Goal: Task Accomplishment & Management: Use online tool/utility

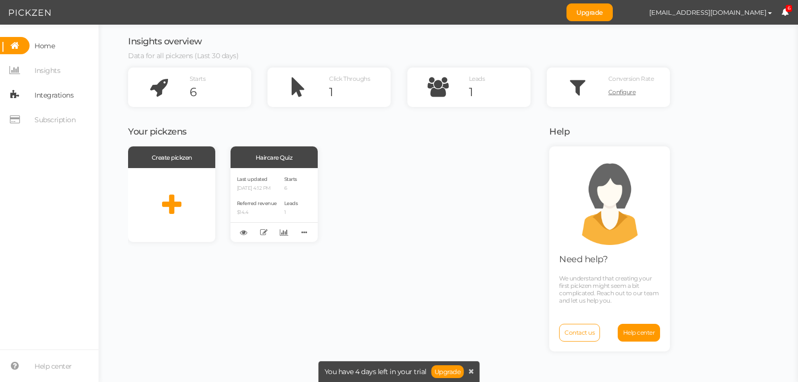
click at [67, 91] on span "Integrations" at bounding box center [53, 95] width 39 height 16
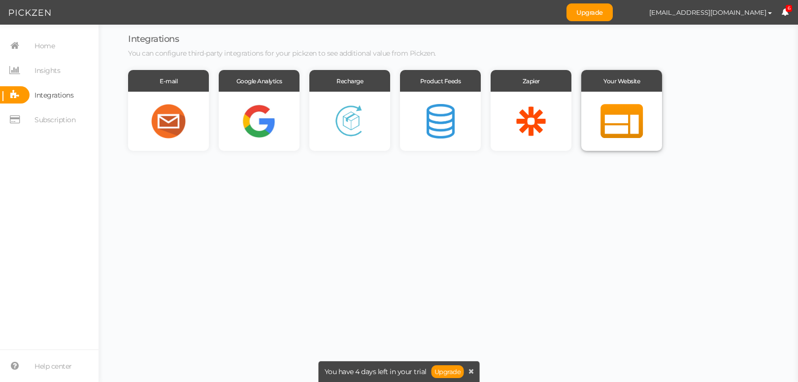
click at [601, 120] on div at bounding box center [621, 121] width 81 height 59
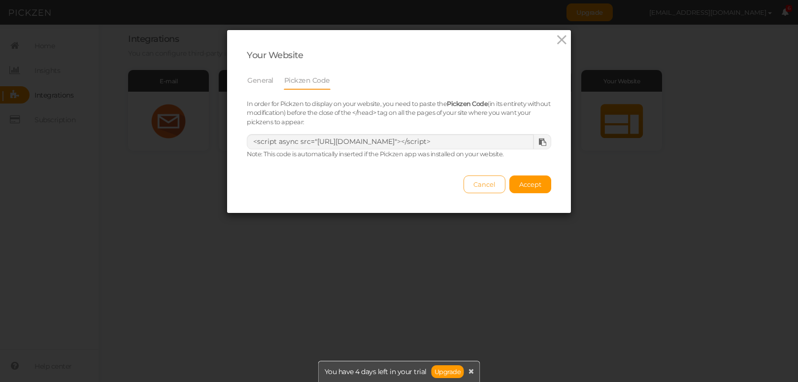
click at [475, 188] on span "Cancel" at bounding box center [484, 184] width 22 height 8
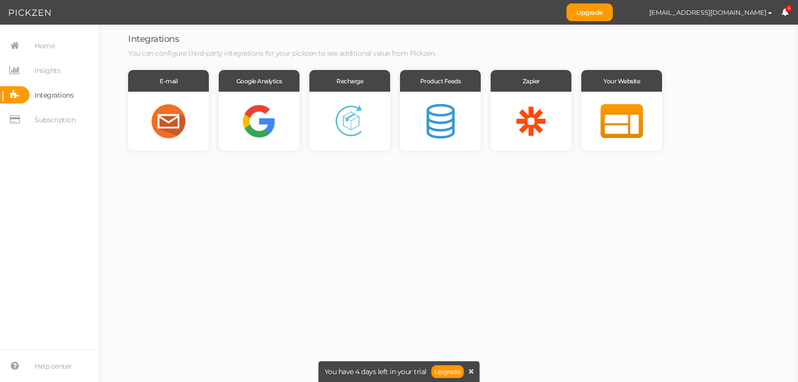
click at [47, 60] on nav "Home Insights Integrations Subscription" at bounding box center [49, 86] width 99 height 99
click at [57, 73] on span "Insights" at bounding box center [47, 71] width 26 height 16
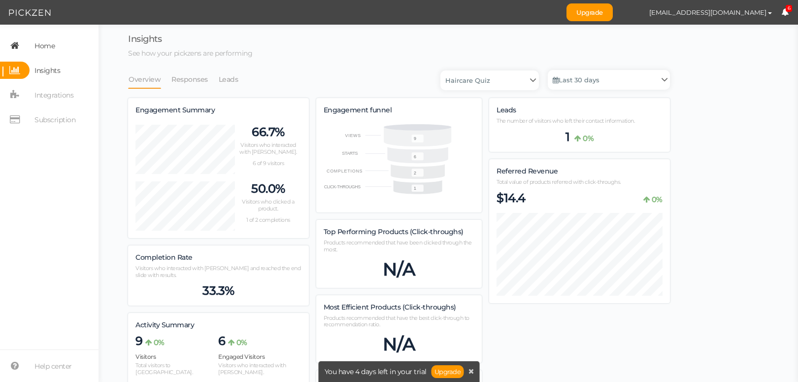
scroll to position [566, 542]
click at [61, 49] on link "Home" at bounding box center [49, 45] width 99 height 17
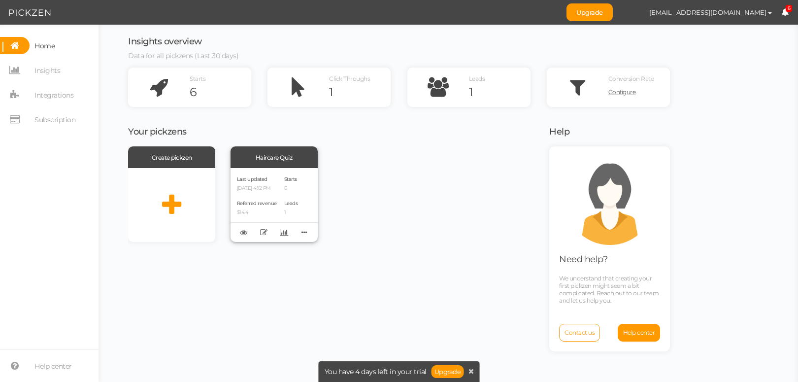
click at [271, 206] on div "Referred revenue $14.4" at bounding box center [257, 207] width 40 height 17
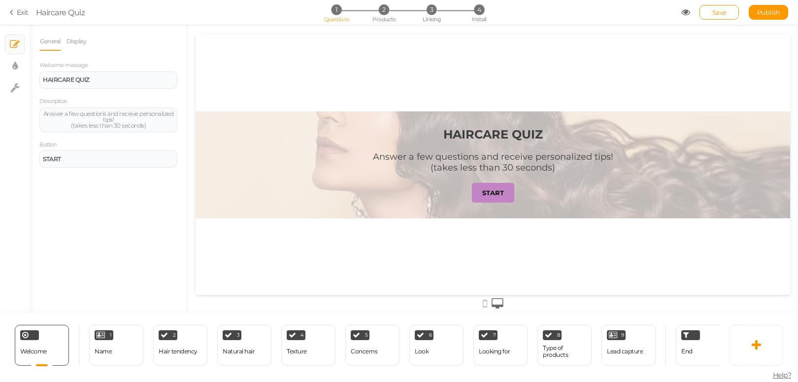
click at [474, 15] on div "1 Questions 2 Products 3 Linking 4 Install" at bounding box center [399, 13] width 206 height 18
click at [480, 12] on span "4" at bounding box center [479, 9] width 10 height 10
select select "pct"
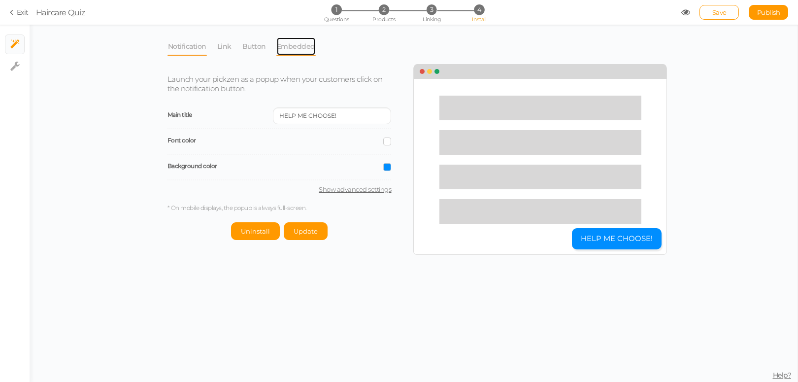
click at [297, 43] on link "Embedded" at bounding box center [295, 46] width 39 height 19
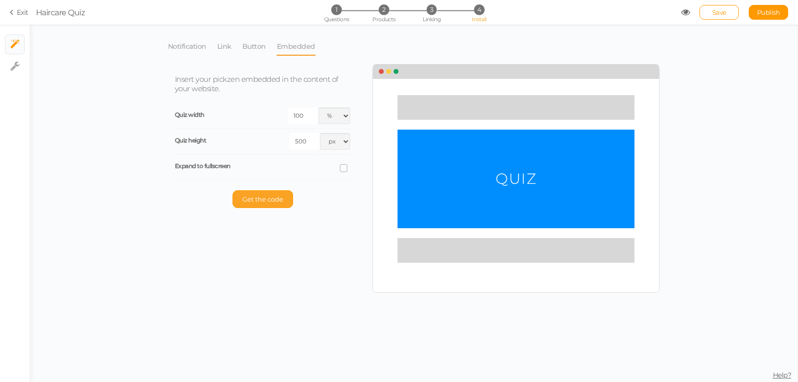
click at [275, 192] on button "Get the code" at bounding box center [263, 199] width 61 height 18
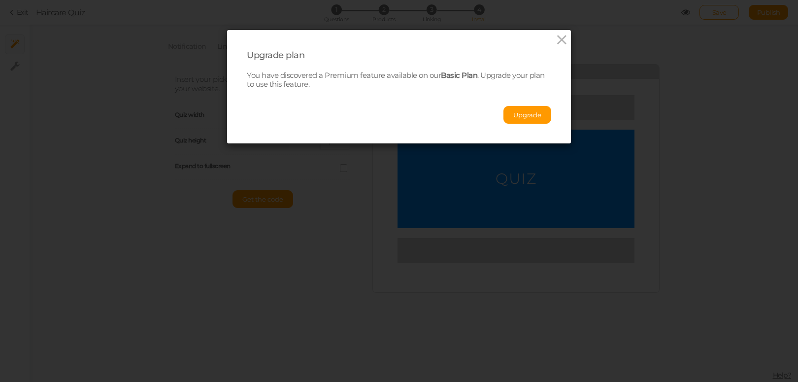
drag, startPoint x: 503, startPoint y: 120, endPoint x: 503, endPoint y: 245, distance: 125.1
click at [503, 249] on div "Upgrade plan You have discovered a Premium feature available on our Basic Plan …" at bounding box center [399, 191] width 798 height 382
click at [515, 121] on button "Upgrade" at bounding box center [527, 115] width 48 height 18
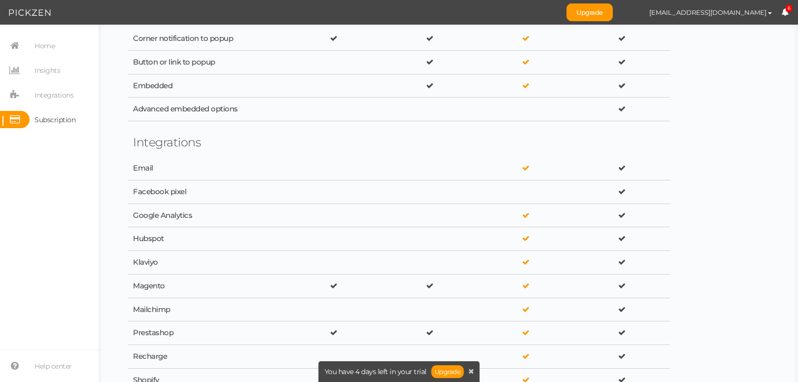
scroll to position [1256, 0]
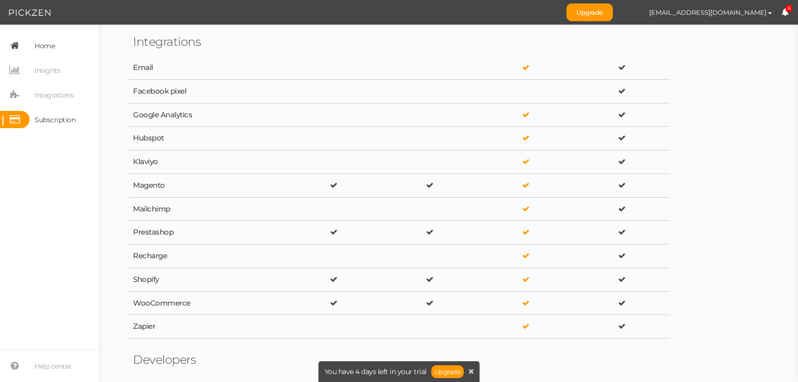
click at [57, 46] on link "Home" at bounding box center [49, 45] width 99 height 17
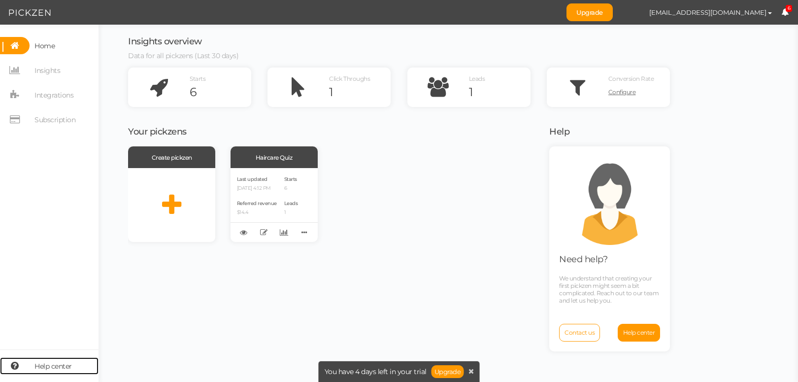
click at [62, 360] on span "Help center" at bounding box center [52, 366] width 37 height 16
click at [66, 43] on link "Home" at bounding box center [49, 45] width 99 height 17
click at [78, 71] on link "Insights" at bounding box center [49, 70] width 99 height 17
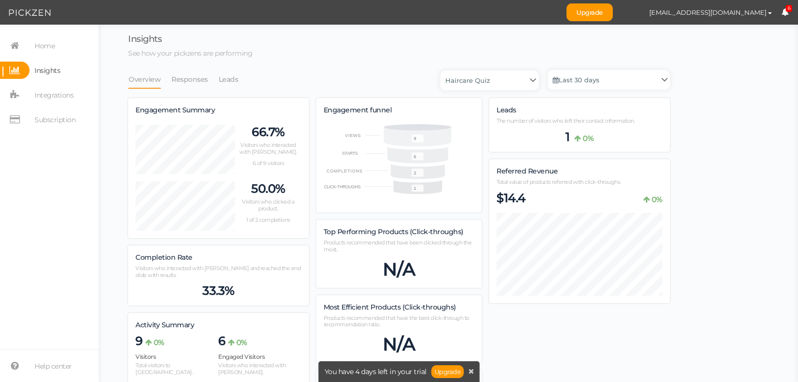
scroll to position [566, 542]
click at [210, 82] on li "Responses" at bounding box center [194, 79] width 47 height 19
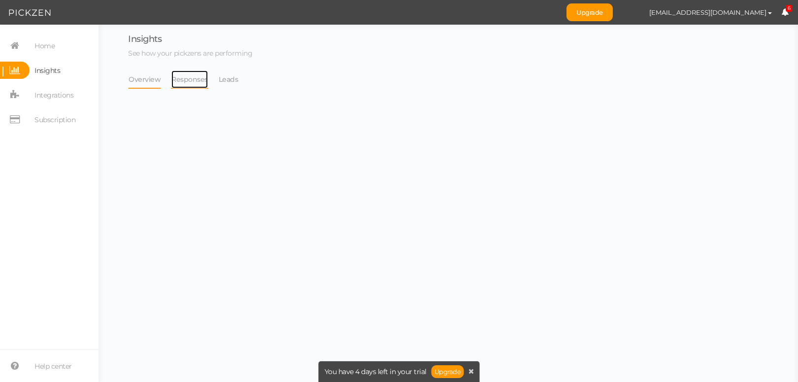
click at [197, 79] on link "Responses" at bounding box center [189, 79] width 37 height 19
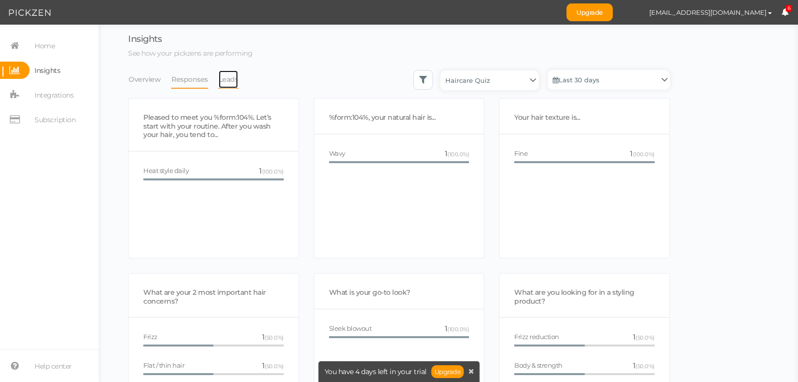
click at [232, 83] on link "Leads" at bounding box center [228, 79] width 21 height 19
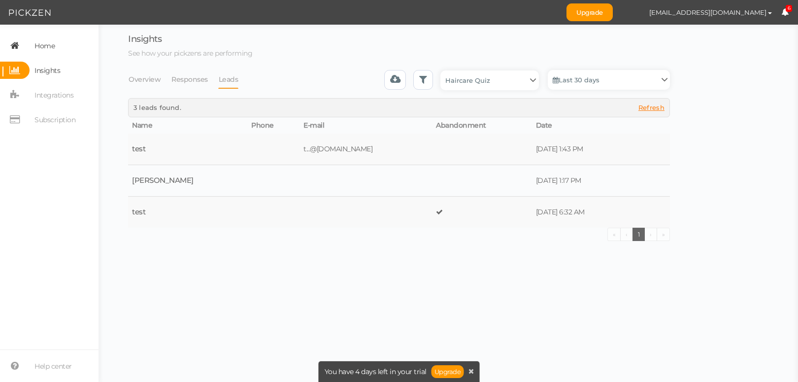
click at [66, 46] on link "Home" at bounding box center [49, 45] width 99 height 17
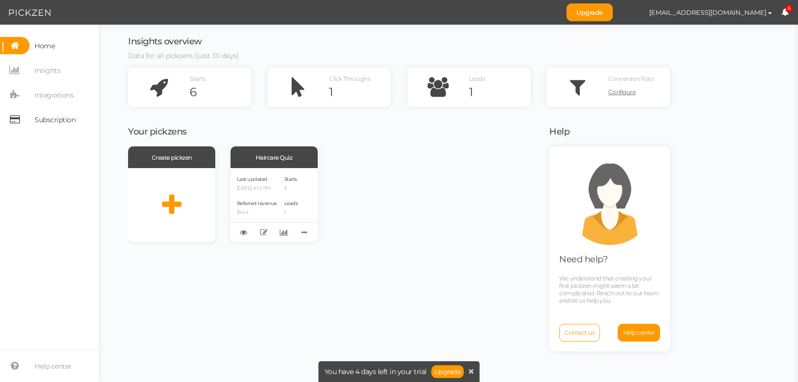
click at [71, 111] on span "Subscription" at bounding box center [53, 119] width 46 height 17
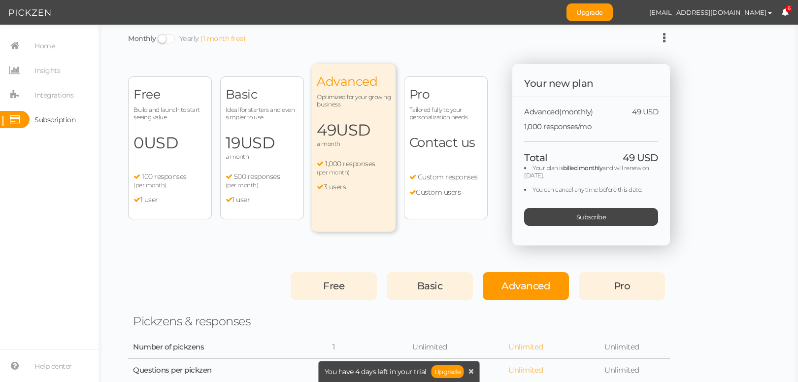
click at [282, 148] on span "19 USD" at bounding box center [262, 143] width 73 height 20
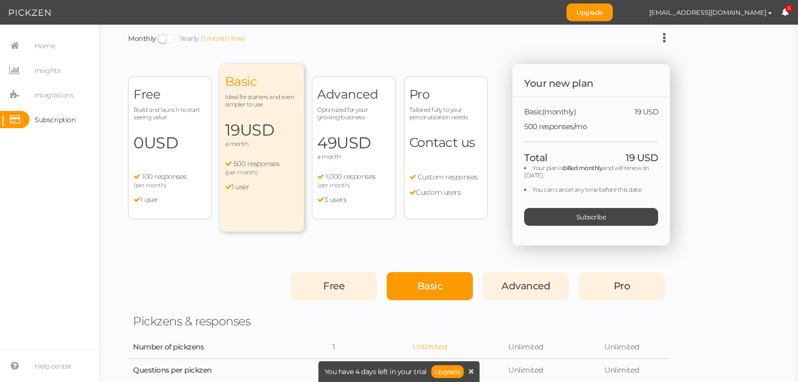
click at [340, 149] on span "USD" at bounding box center [353, 142] width 34 height 19
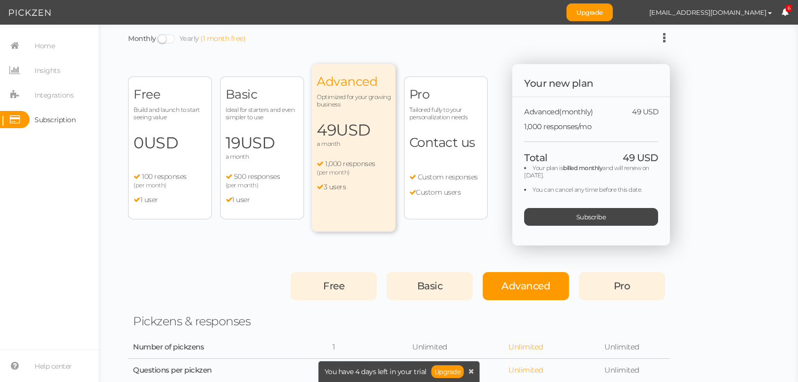
click at [432, 172] on span "Custom responses" at bounding box center [448, 176] width 60 height 9
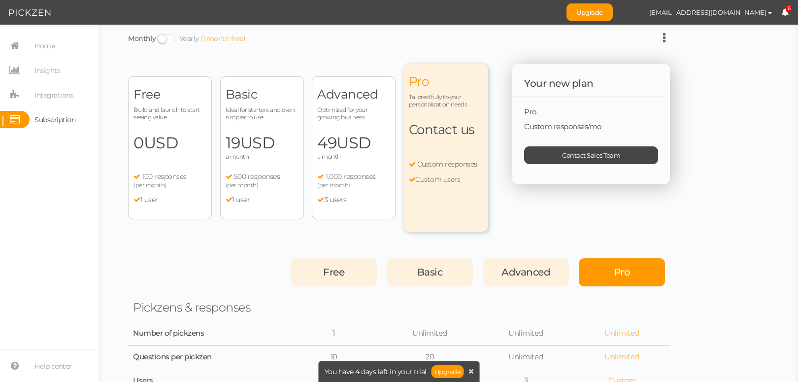
click at [346, 159] on span "a month" at bounding box center [353, 156] width 73 height 7
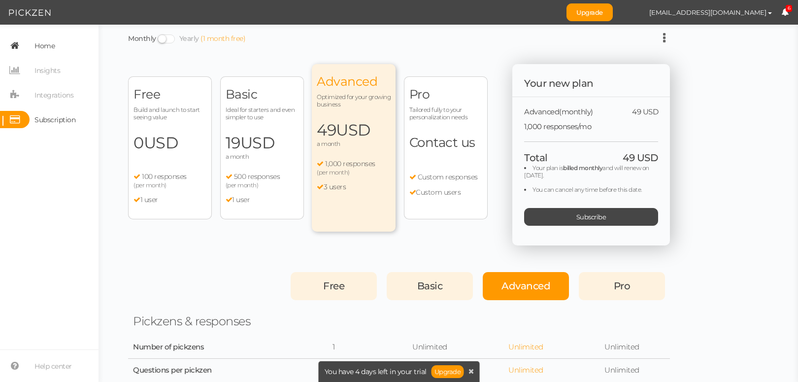
click at [82, 48] on link "Home" at bounding box center [49, 45] width 99 height 17
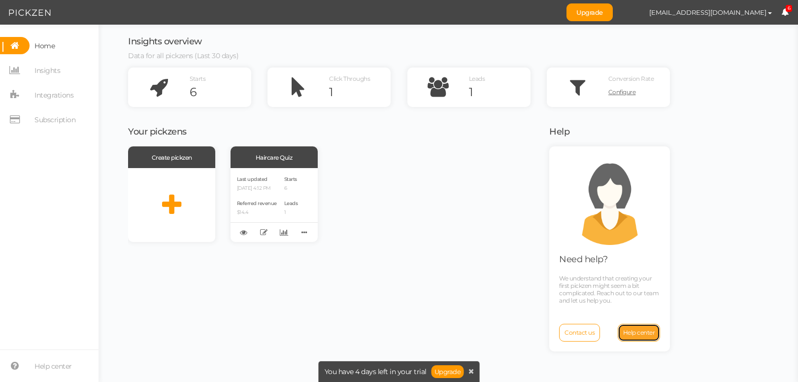
click at [629, 334] on span "Help center" at bounding box center [639, 332] width 32 height 7
click at [584, 331] on span "Contact us" at bounding box center [580, 332] width 30 height 7
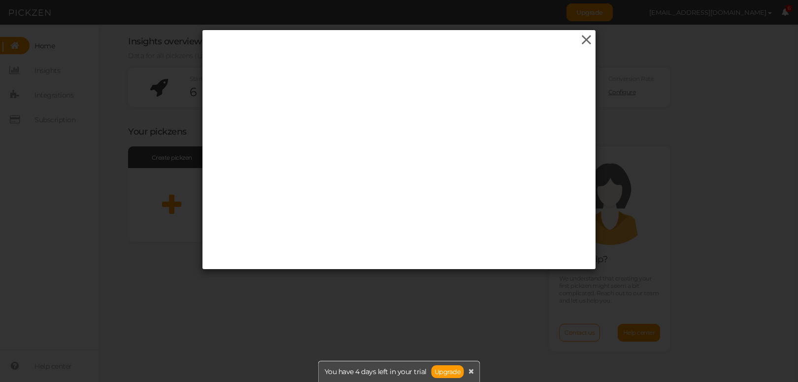
click at [579, 43] on icon at bounding box center [586, 40] width 14 height 15
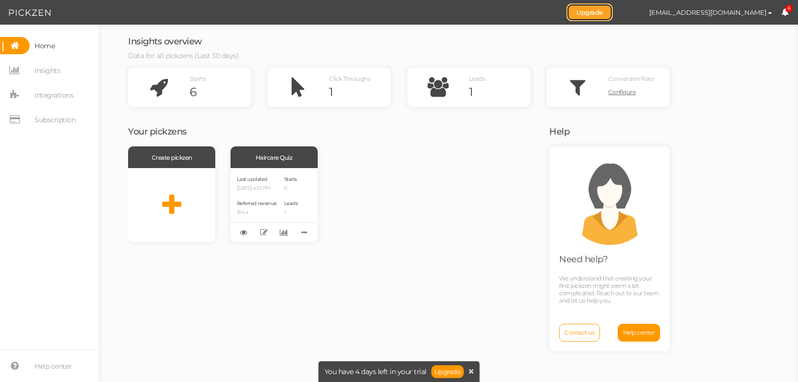
click at [577, 11] on link "Upgrade" at bounding box center [589, 12] width 46 height 18
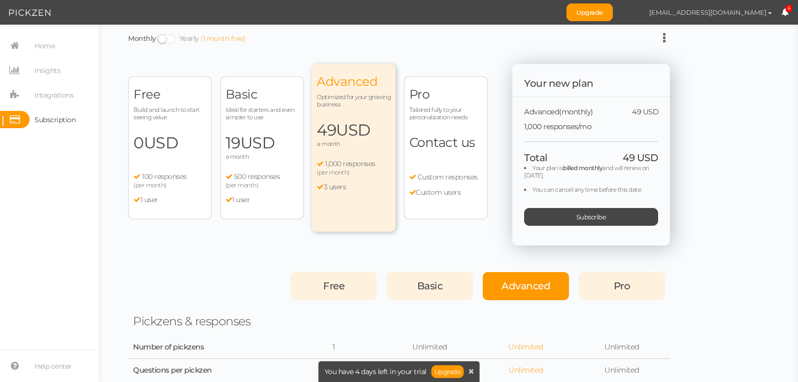
click at [712, 13] on span "[EMAIL_ADDRESS][DOMAIN_NAME]" at bounding box center [707, 12] width 117 height 8
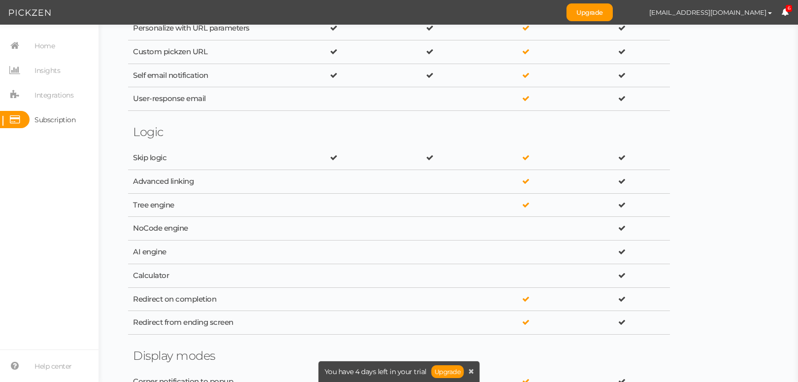
scroll to position [581, 0]
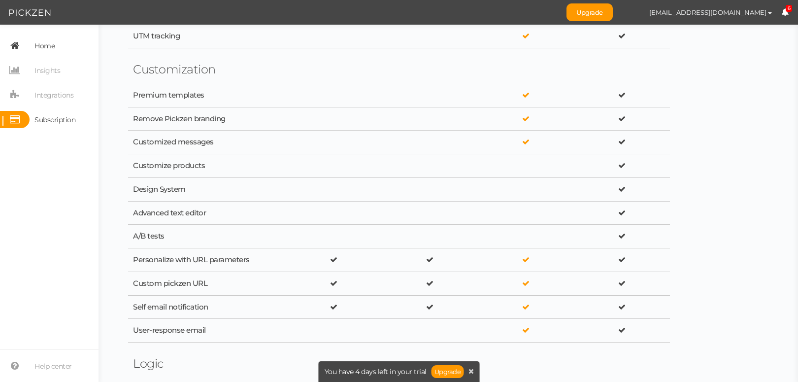
click at [56, 39] on link "Home" at bounding box center [49, 45] width 99 height 17
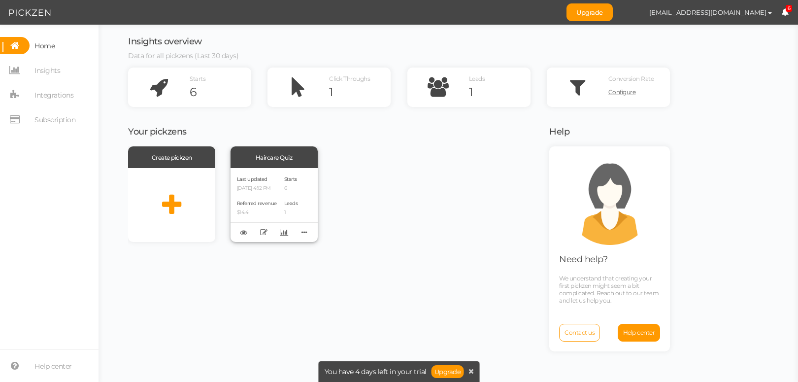
click at [266, 172] on div "Last updated [DATE] 4:12 PM Referred revenue $14.4 Starts 6 Leads 1" at bounding box center [274, 205] width 87 height 74
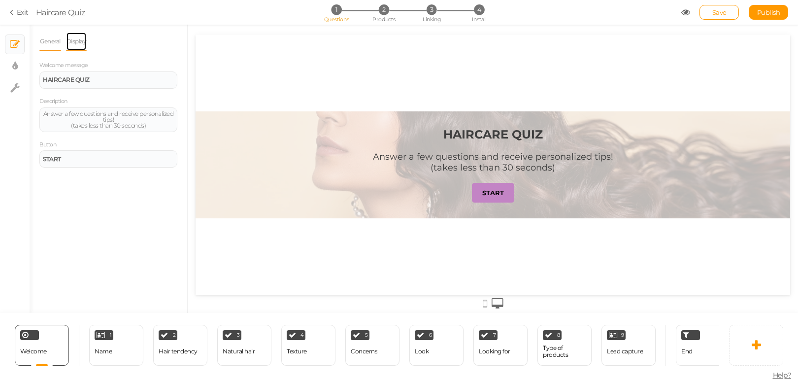
click at [82, 38] on link "Display" at bounding box center [76, 41] width 21 height 19
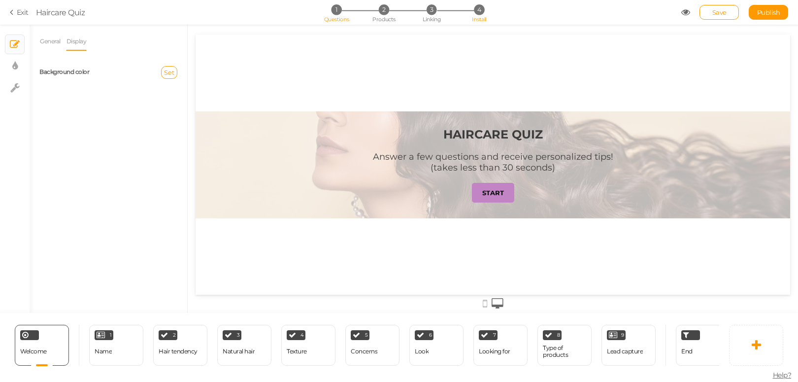
click at [479, 7] on span "4" at bounding box center [479, 9] width 10 height 10
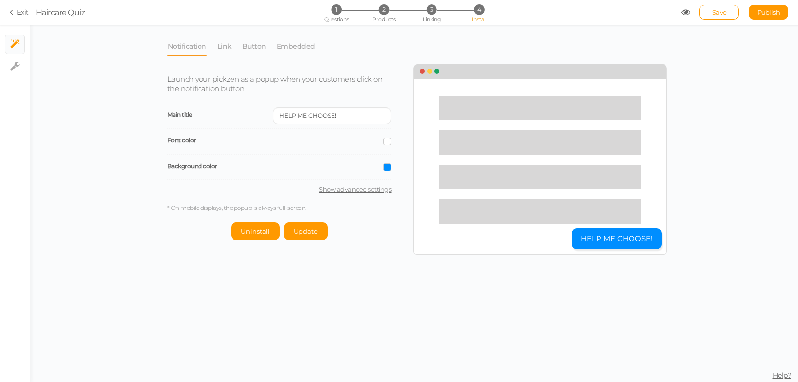
click at [353, 190] on link "Show advanced settings" at bounding box center [279, 189] width 224 height 8
select select "pct"
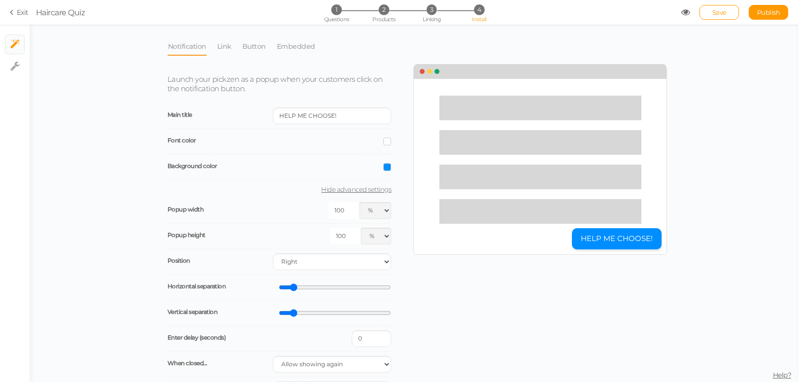
click at [353, 190] on link "Hide advanced settings" at bounding box center [279, 189] width 224 height 8
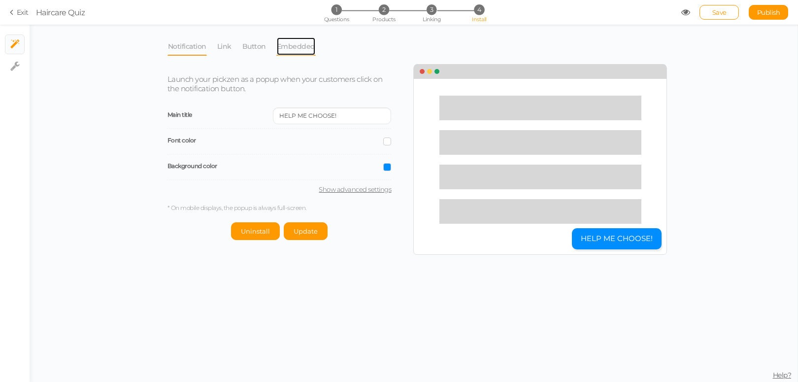
click at [304, 47] on link "Embedded" at bounding box center [295, 46] width 39 height 19
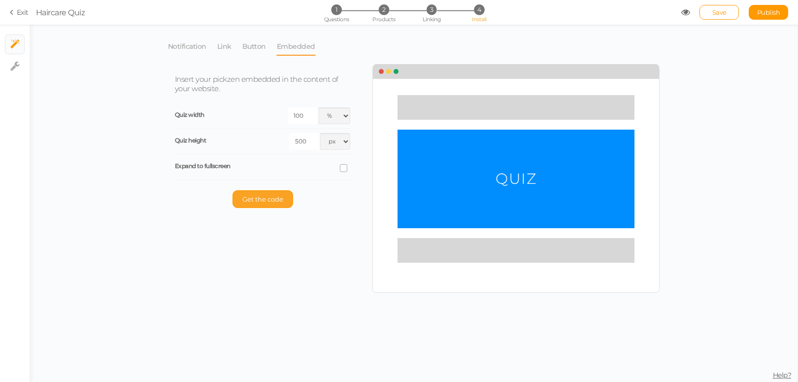
click at [261, 192] on button "Get the code" at bounding box center [263, 199] width 61 height 18
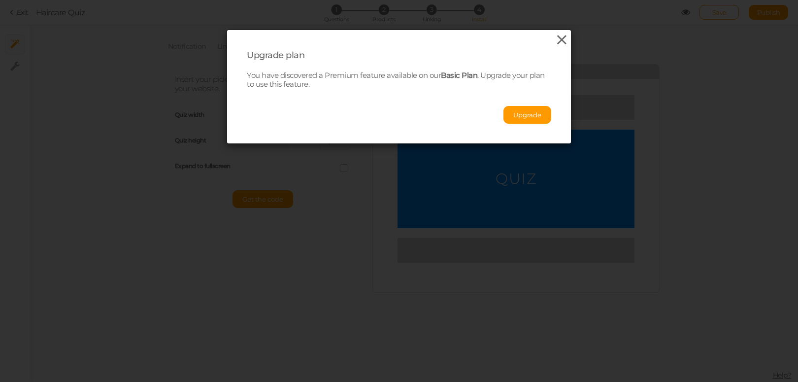
click at [555, 44] on icon at bounding box center [562, 40] width 14 height 15
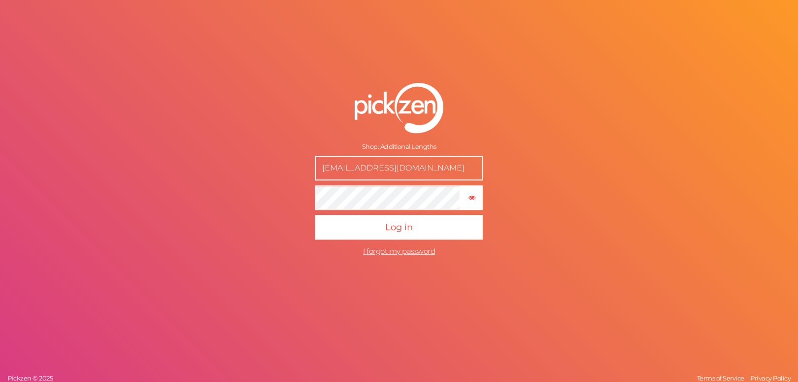
click at [345, 172] on input "sales@additionallengths.co.uk" at bounding box center [398, 168] width 167 height 25
type input "[EMAIL_ADDRESS][DOMAIN_NAME]"
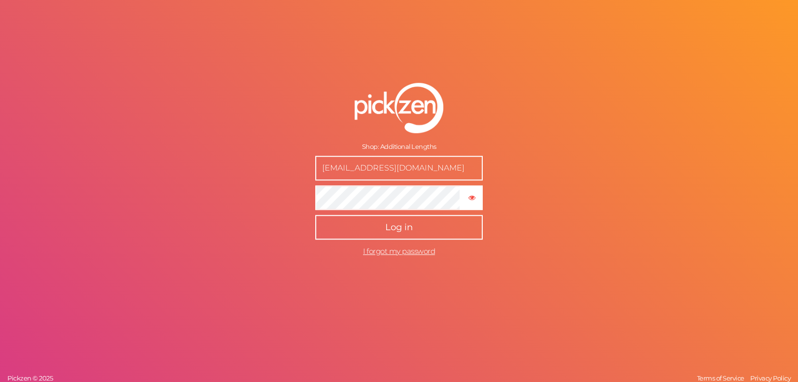
click at [424, 224] on button "Log in" at bounding box center [398, 227] width 167 height 25
